Goal: Information Seeking & Learning: Learn about a topic

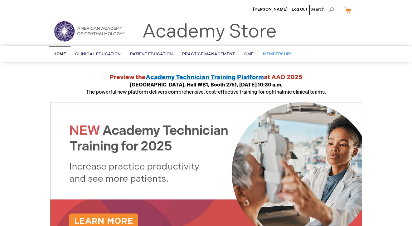
click at [272, 52] on span "Membership" at bounding box center [277, 53] width 28 height 5
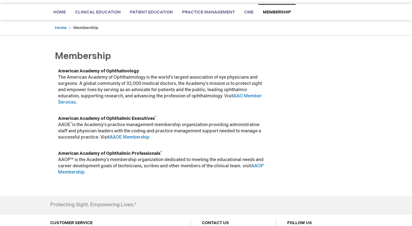
scroll to position [40, 0]
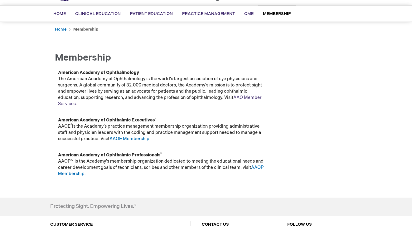
click at [251, 97] on link "AAO Member Services" at bounding box center [160, 101] width 204 height 12
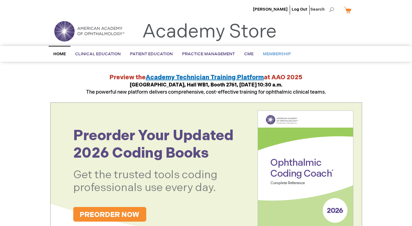
click at [276, 56] on span "Membership" at bounding box center [277, 53] width 28 height 5
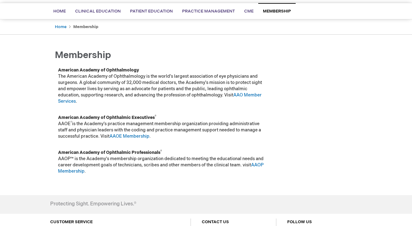
scroll to position [45, 0]
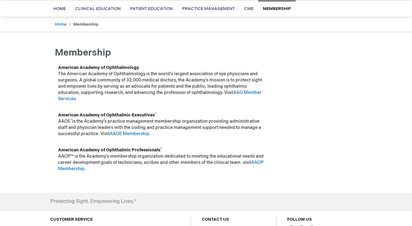
click at [241, 89] on p "American Academy of Ophthalmology The American Academy of Ophthalmology is the …" at bounding box center [162, 83] width 209 height 37
click at [250, 92] on link "AAO Member Services" at bounding box center [160, 96] width 204 height 12
